Goal: Check status: Check status

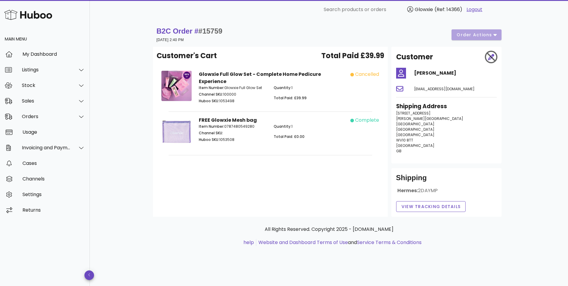
drag, startPoint x: 236, startPoint y: 102, endPoint x: 221, endPoint y: 107, distance: 15.9
click at [221, 107] on div "Item Number: Glowxie Full Glow Set Channel SKU: 100000 Huboo SKU: 1053498" at bounding box center [232, 95] width 75 height 28
copy p "1053498"
click at [263, 127] on p "Item Number: 0787480549280" at bounding box center [233, 126] width 68 height 5
drag, startPoint x: 231, startPoint y: 30, endPoint x: 199, endPoint y: 33, distance: 31.6
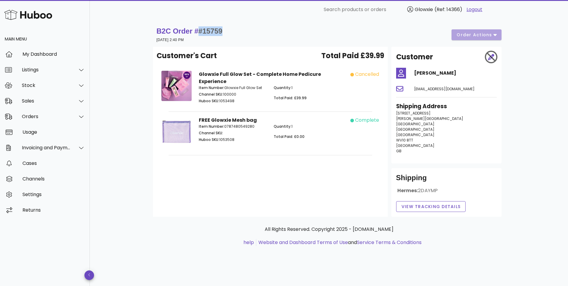
click at [199, 33] on div "B2C Order # #15759 07 August 2025 at 2:40 PM order actions" at bounding box center [329, 34] width 345 height 17
drag, startPoint x: 199, startPoint y: 33, endPoint x: 269, endPoint y: 39, distance: 70.3
click at [269, 39] on div "B2C Order # #15759 07 August 2025 at 2:40 PM order actions" at bounding box center [329, 34] width 345 height 17
click at [228, 100] on p "Huboo SKU: 1053498" at bounding box center [233, 100] width 68 height 5
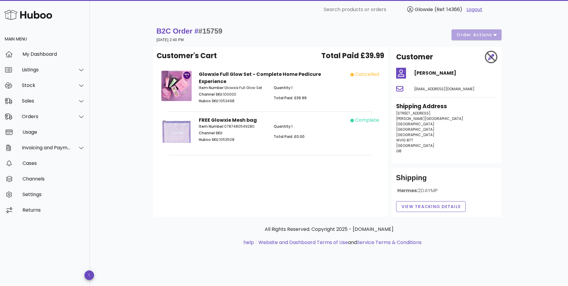
copy p "1053498"
click at [293, 179] on div "Customer's Cart Total Paid £39.99 Glowxie Full Glow Set - Complete Home Pedicur…" at bounding box center [270, 132] width 235 height 170
click at [46, 87] on div "Stock" at bounding box center [46, 85] width 49 height 6
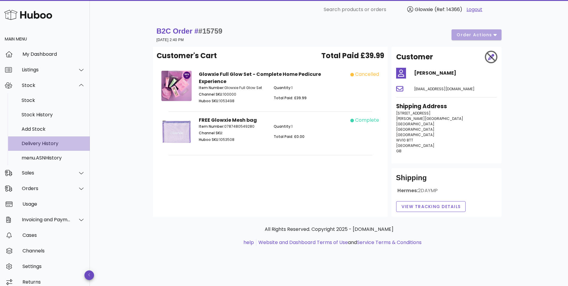
click at [54, 142] on div "Delivery History" at bounding box center [53, 143] width 63 height 6
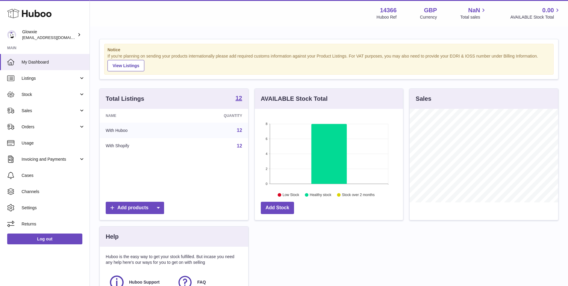
scroll to position [93, 148]
click at [67, 95] on span "Stock" at bounding box center [50, 95] width 57 height 6
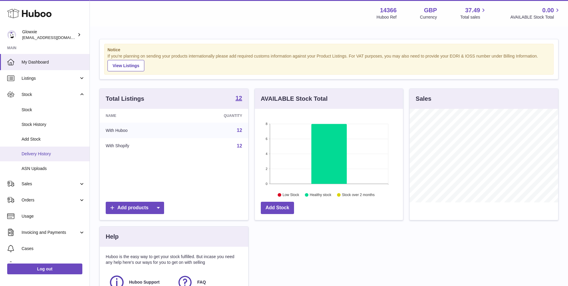
click at [57, 151] on span "Delivery History" at bounding box center [53, 154] width 63 height 6
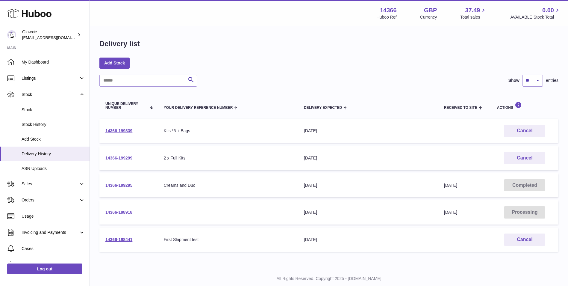
click at [127, 186] on link "14366-199295" at bounding box center [118, 185] width 27 height 5
click at [112, 128] on link "14366-199339" at bounding box center [118, 130] width 27 height 5
